Goal: Check status: Check status

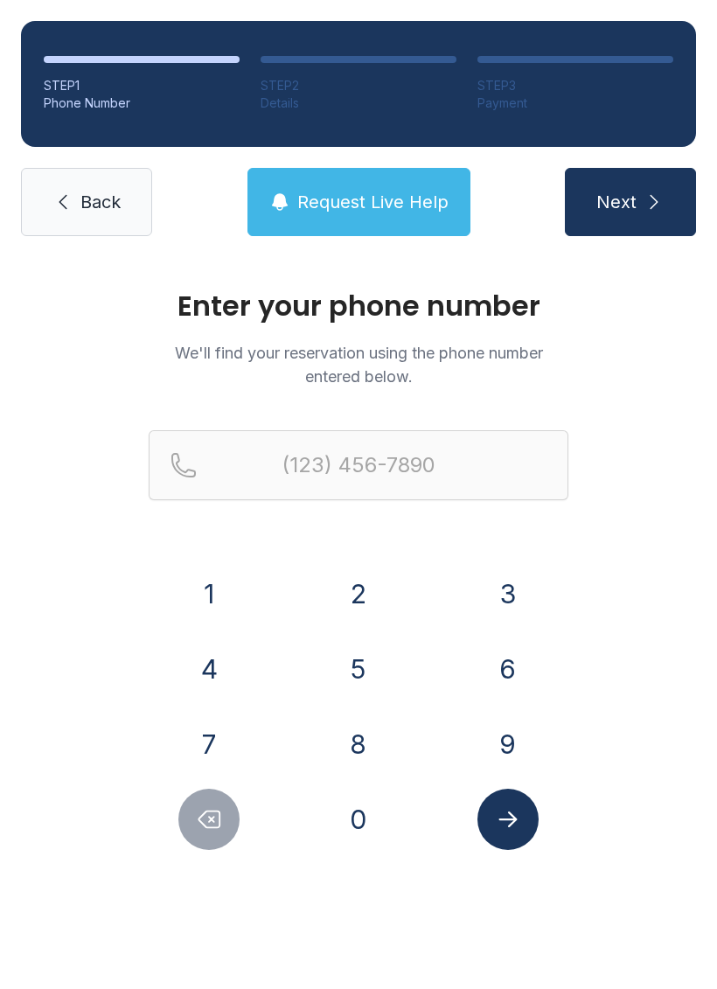
click at [376, 746] on button "8" at bounding box center [358, 744] width 61 height 61
click at [502, 660] on button "6" at bounding box center [508, 669] width 61 height 61
click at [223, 660] on button "4" at bounding box center [208, 669] width 61 height 61
click at [505, 678] on button "6" at bounding box center [508, 669] width 61 height 61
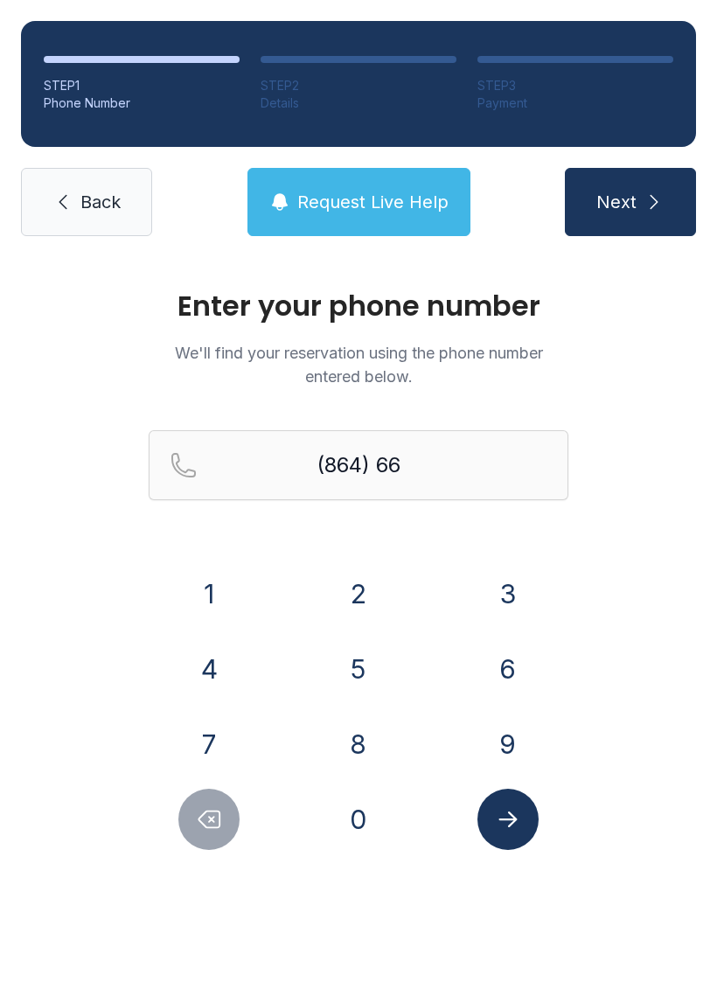
click at [207, 581] on button "1" at bounding box center [208, 593] width 61 height 61
click at [358, 736] on button "8" at bounding box center [358, 744] width 61 height 61
click at [527, 585] on button "3" at bounding box center [508, 593] width 61 height 61
click at [224, 659] on button "4" at bounding box center [208, 669] width 61 height 61
click at [220, 646] on button "4" at bounding box center [208, 669] width 61 height 61
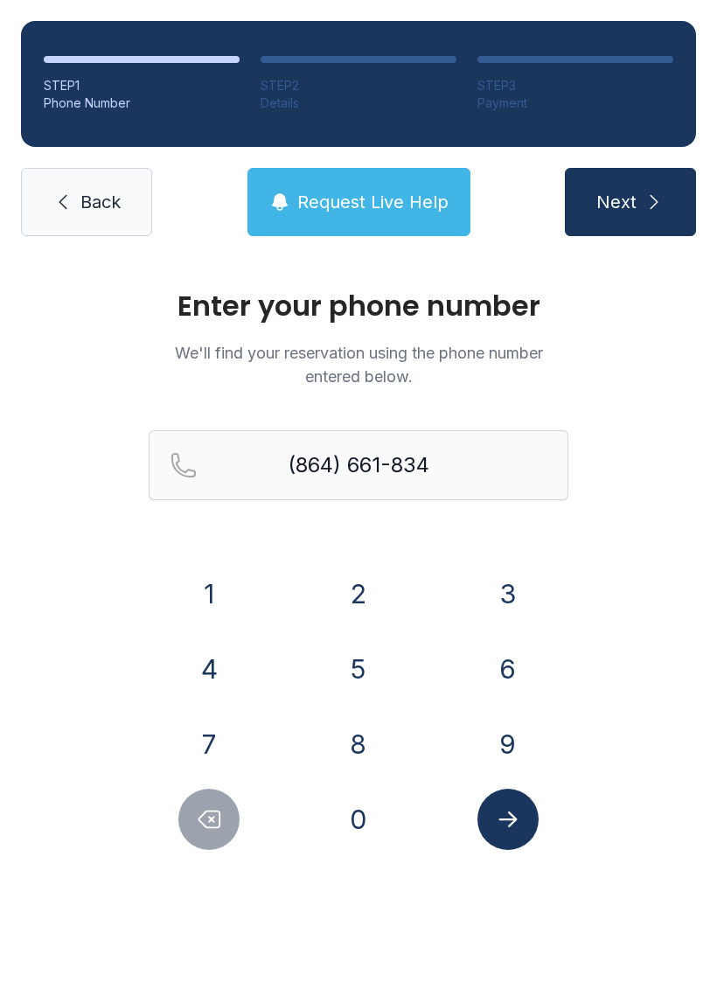
type input "[PHONE_NUMBER]"
click at [63, 220] on link "Back" at bounding box center [86, 202] width 131 height 68
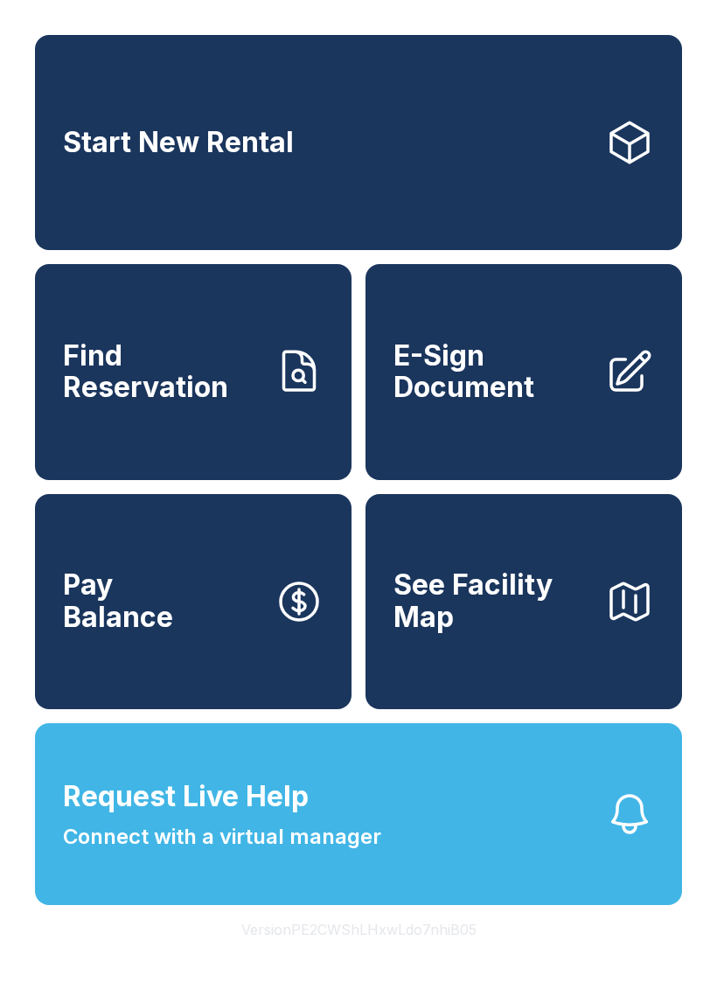
click at [615, 164] on icon at bounding box center [629, 142] width 49 height 49
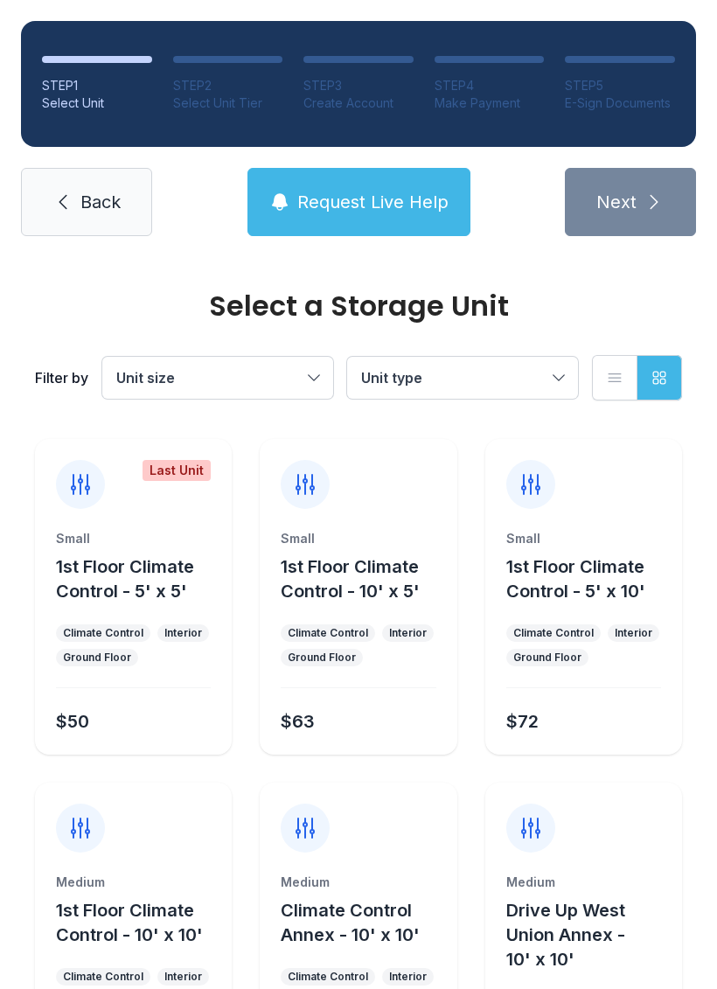
click at [431, 193] on span "Request Live Help" at bounding box center [372, 202] width 151 height 24
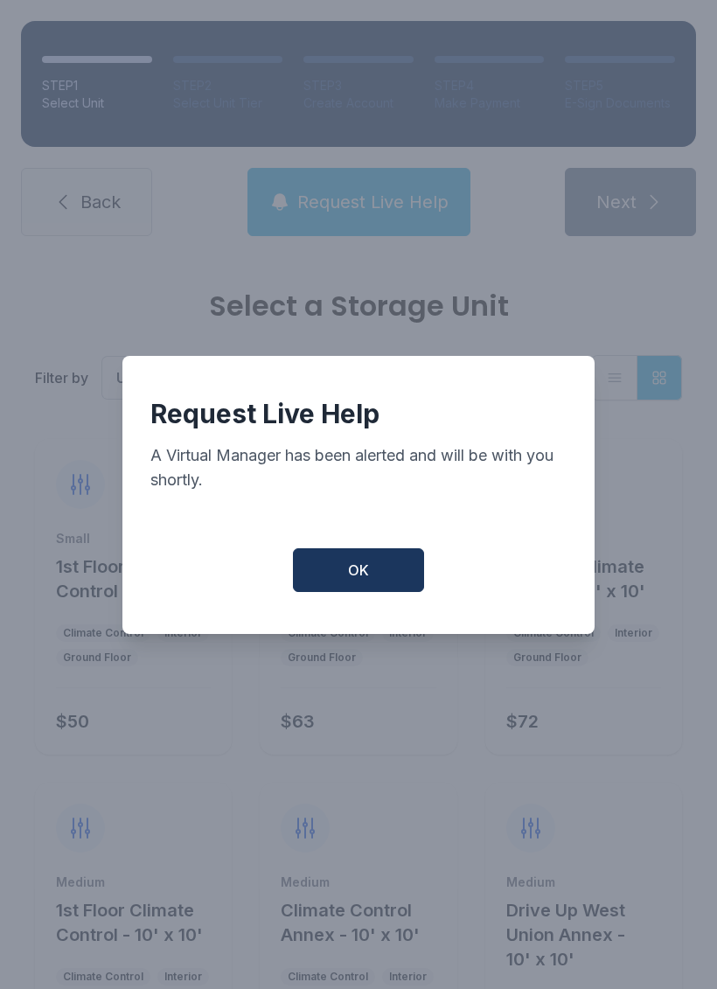
click at [386, 592] on button "OK" at bounding box center [358, 570] width 131 height 44
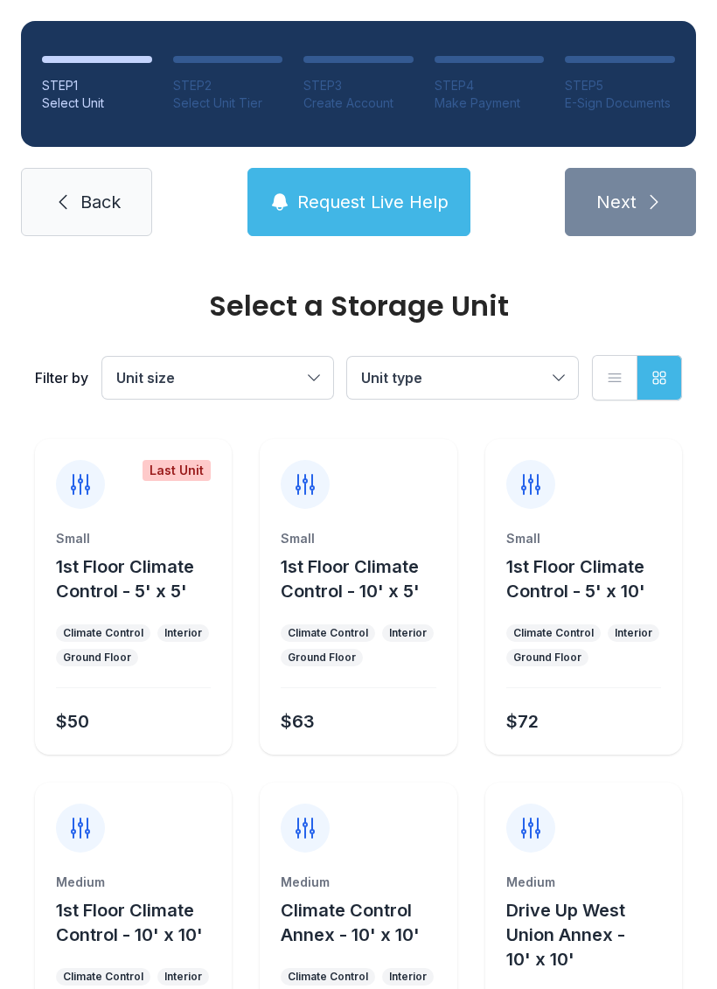
click at [378, 203] on span "Request Live Help" at bounding box center [372, 202] width 151 height 24
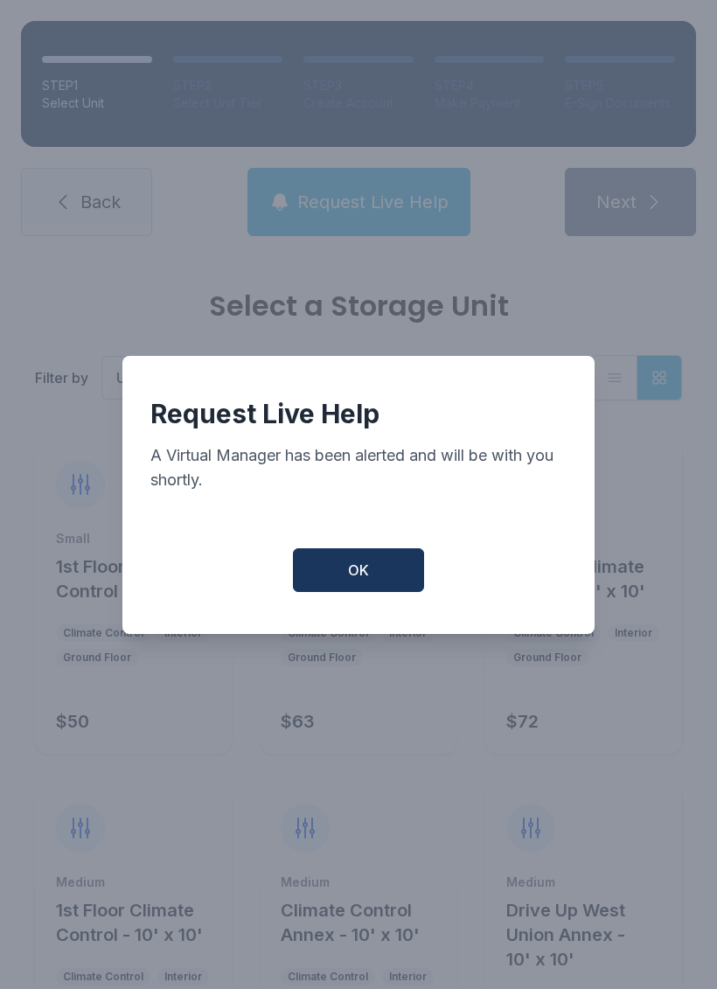
click at [362, 581] on span "OK" at bounding box center [358, 570] width 21 height 21
